Goal: Information Seeking & Learning: Learn about a topic

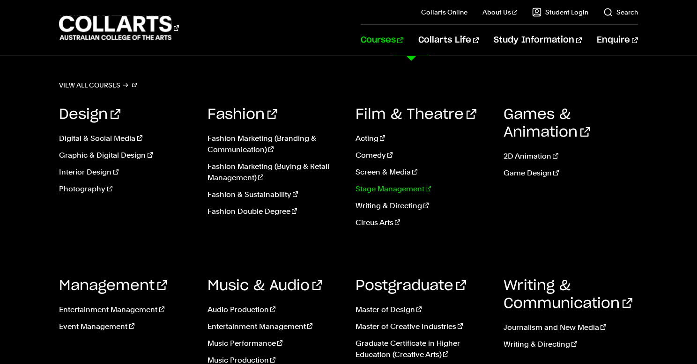
click at [388, 190] on link "Stage Management" at bounding box center [422, 189] width 134 height 11
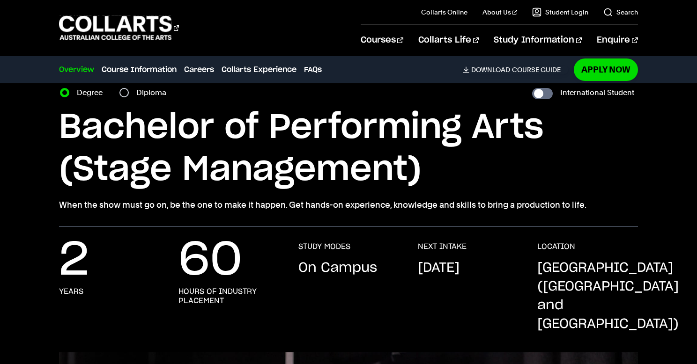
scroll to position [39, 0]
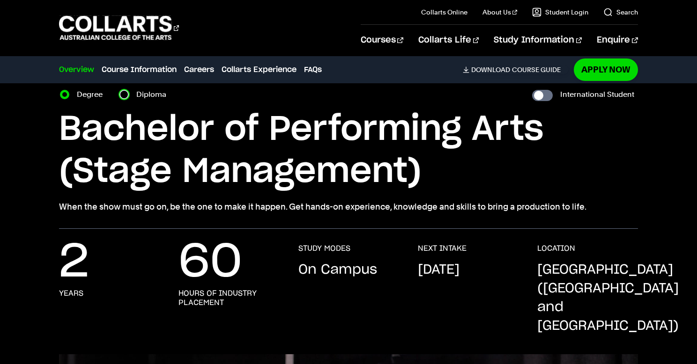
click at [125, 97] on input "Diploma" at bounding box center [123, 94] width 9 height 9
radio input "true"
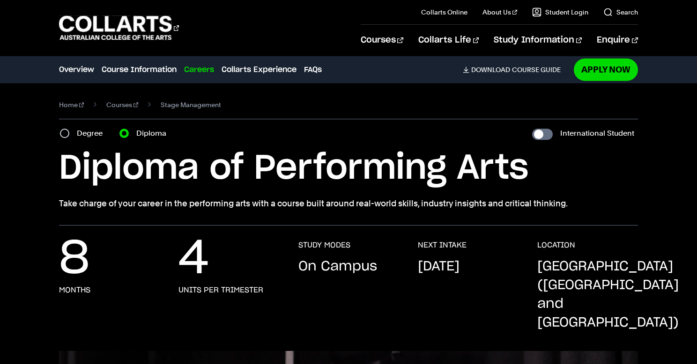
click at [75, 131] on div "Degree" at bounding box center [84, 133] width 48 height 13
click at [58, 130] on div "Home Courses Stage Management Course variant Degree Diploma International Stude…" at bounding box center [348, 154] width 697 height 142
click at [61, 135] on input "Degree" at bounding box center [64, 133] width 9 height 9
radio input "true"
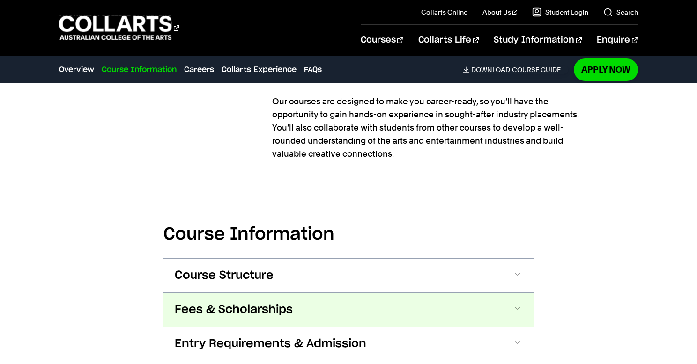
scroll to position [937, 0]
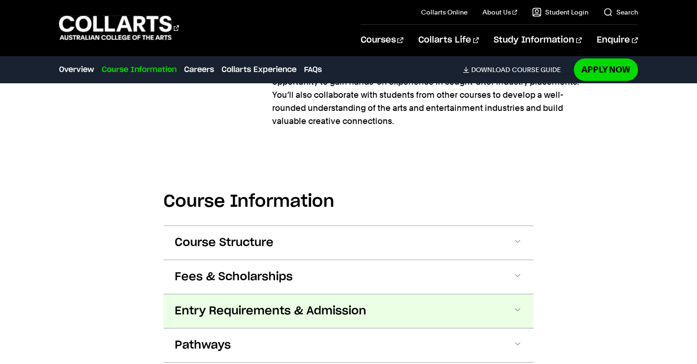
click at [418, 295] on button "Entry Requirements & Admission" at bounding box center [348, 312] width 370 height 34
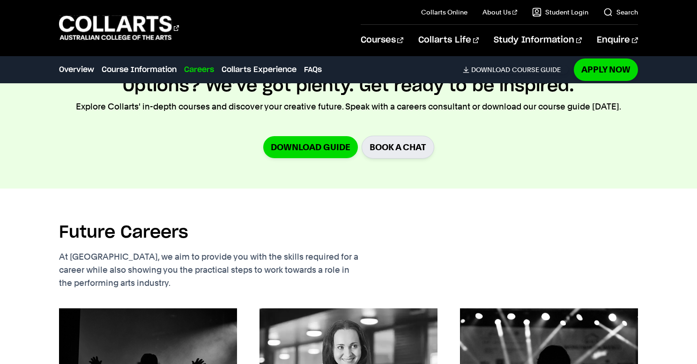
scroll to position [1856, 0]
